Goal: Find specific page/section: Find specific page/section

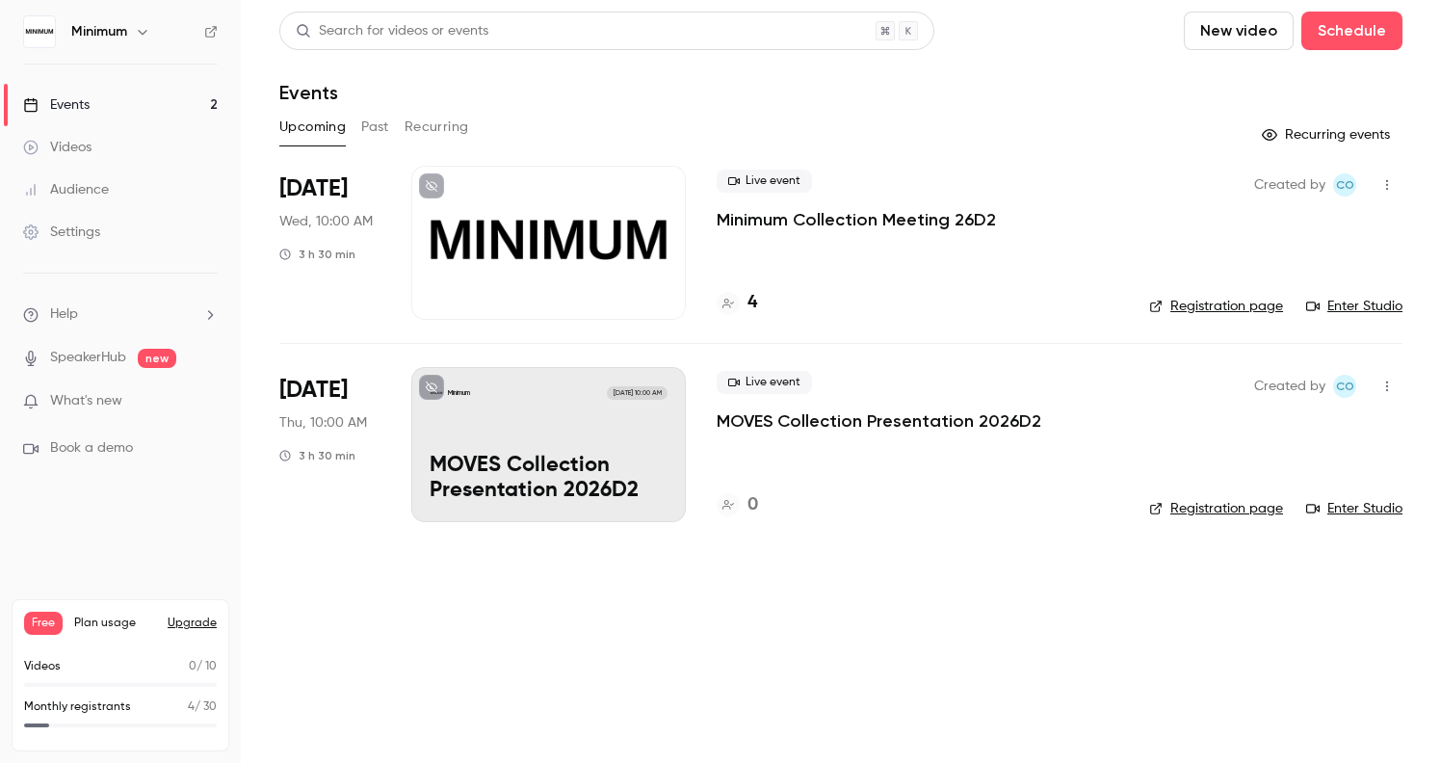
click at [788, 253] on div "Live event Minimum Collection Meeting 26D2 4" at bounding box center [918, 243] width 402 height 154
click at [748, 307] on h4 "4" at bounding box center [752, 303] width 10 height 26
